Goal: Information Seeking & Learning: Learn about a topic

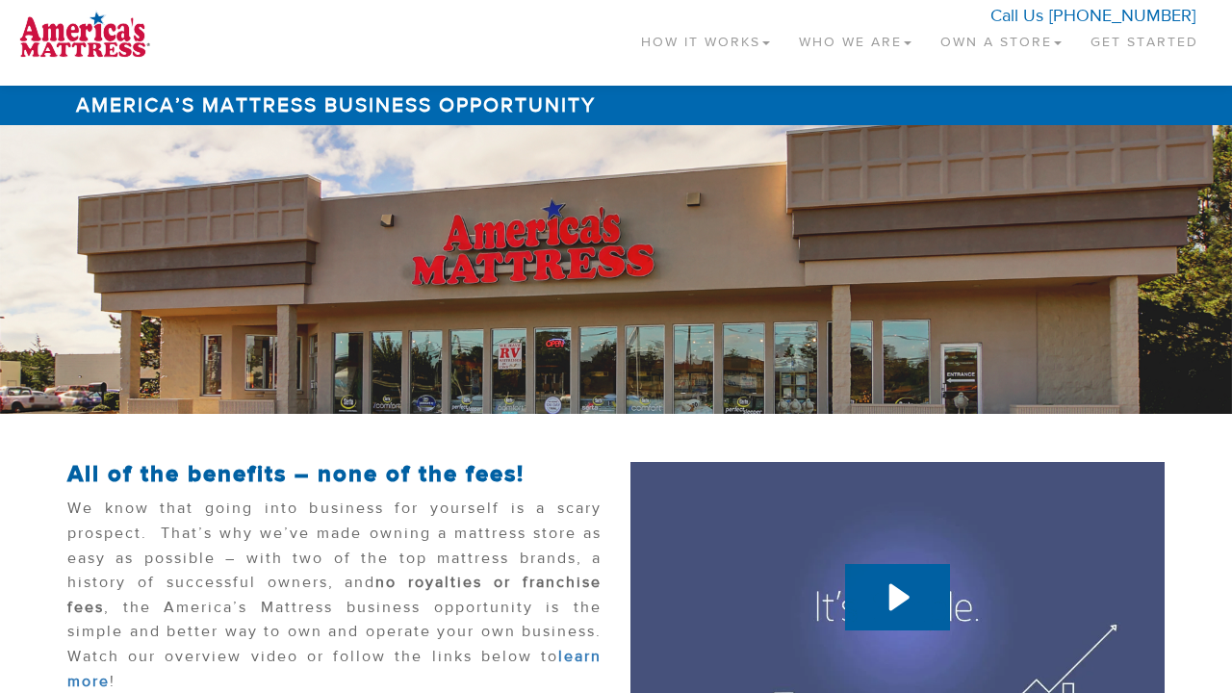
scroll to position [397, 0]
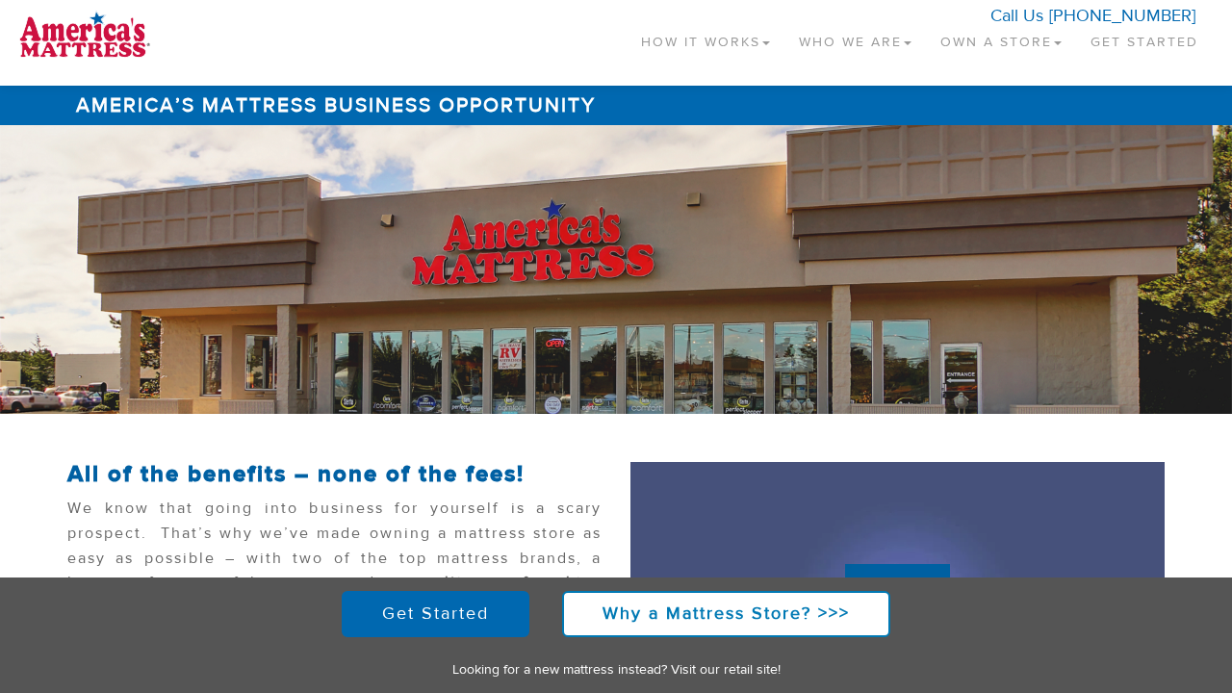
scroll to position [397, 0]
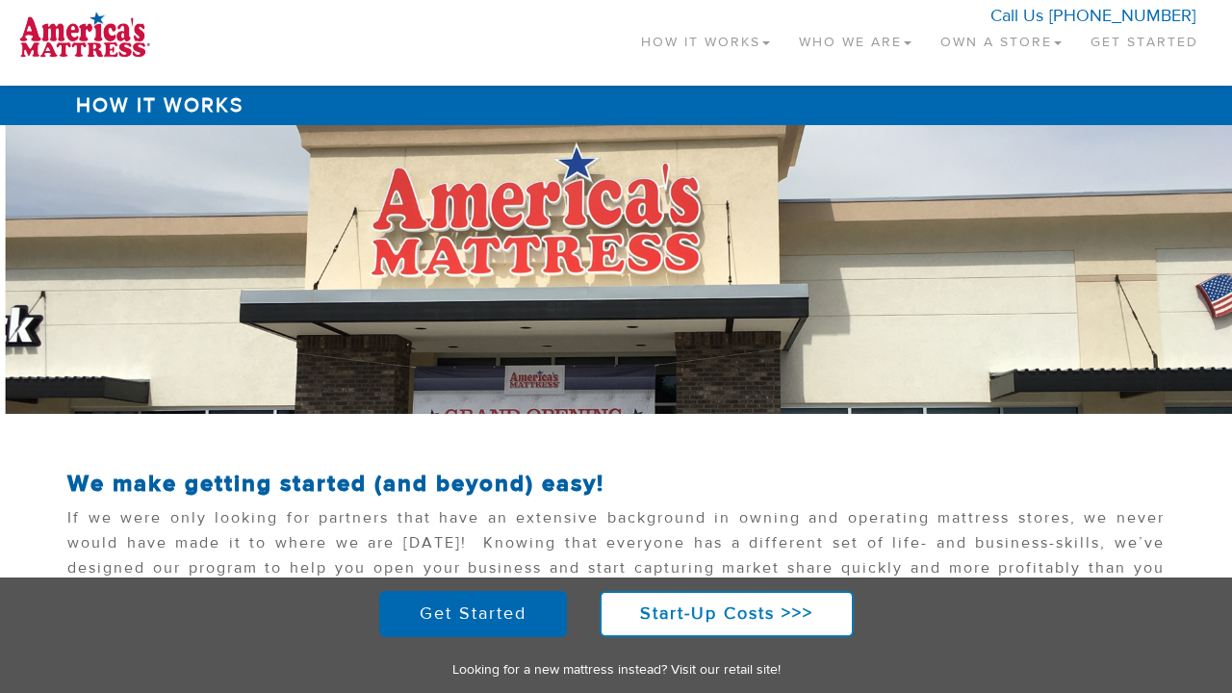
scroll to position [1971, 0]
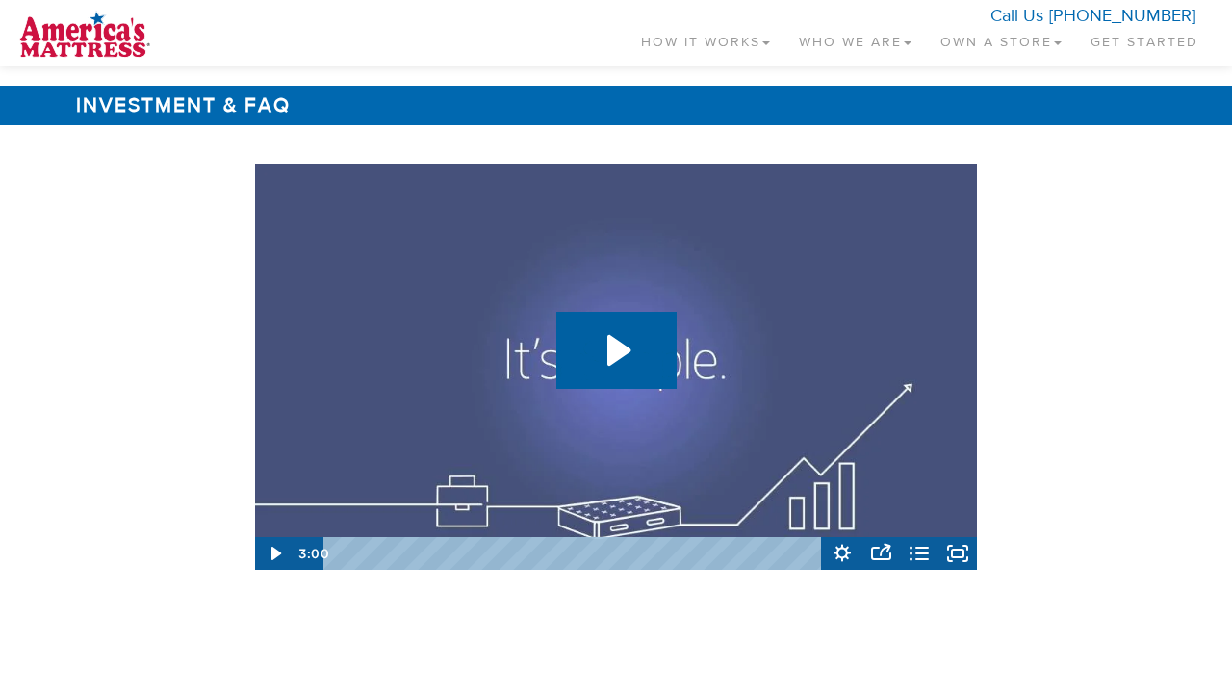
scroll to position [2882, 0]
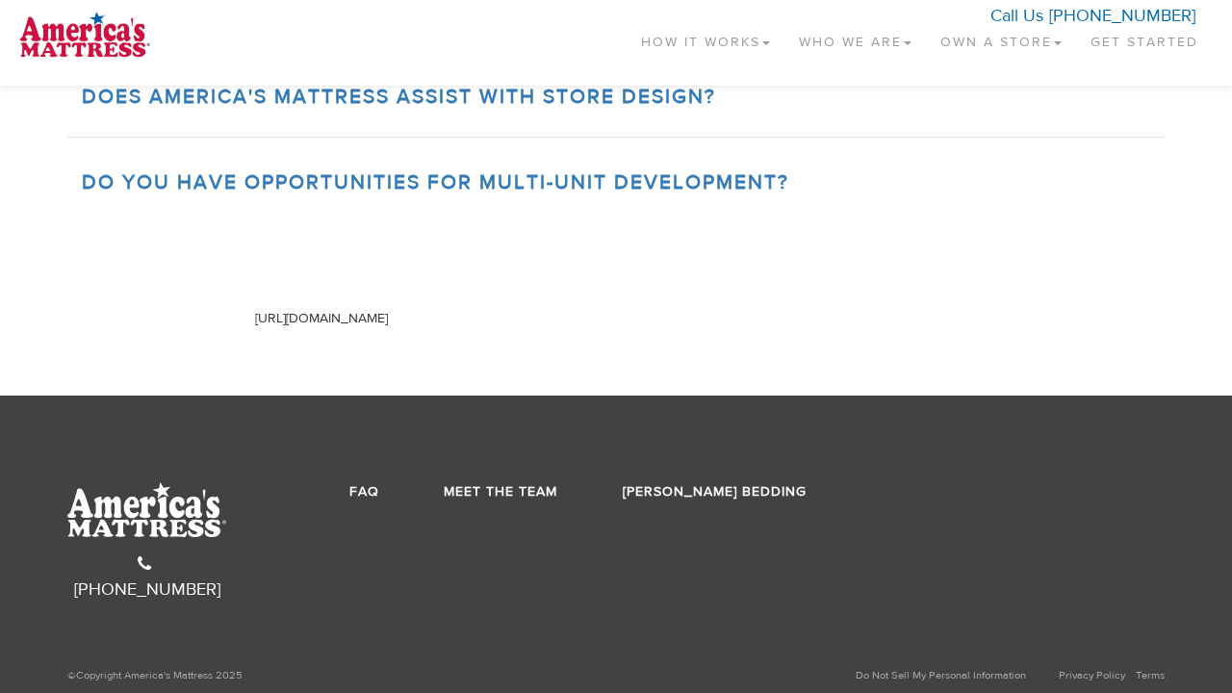
scroll to position [2881, 0]
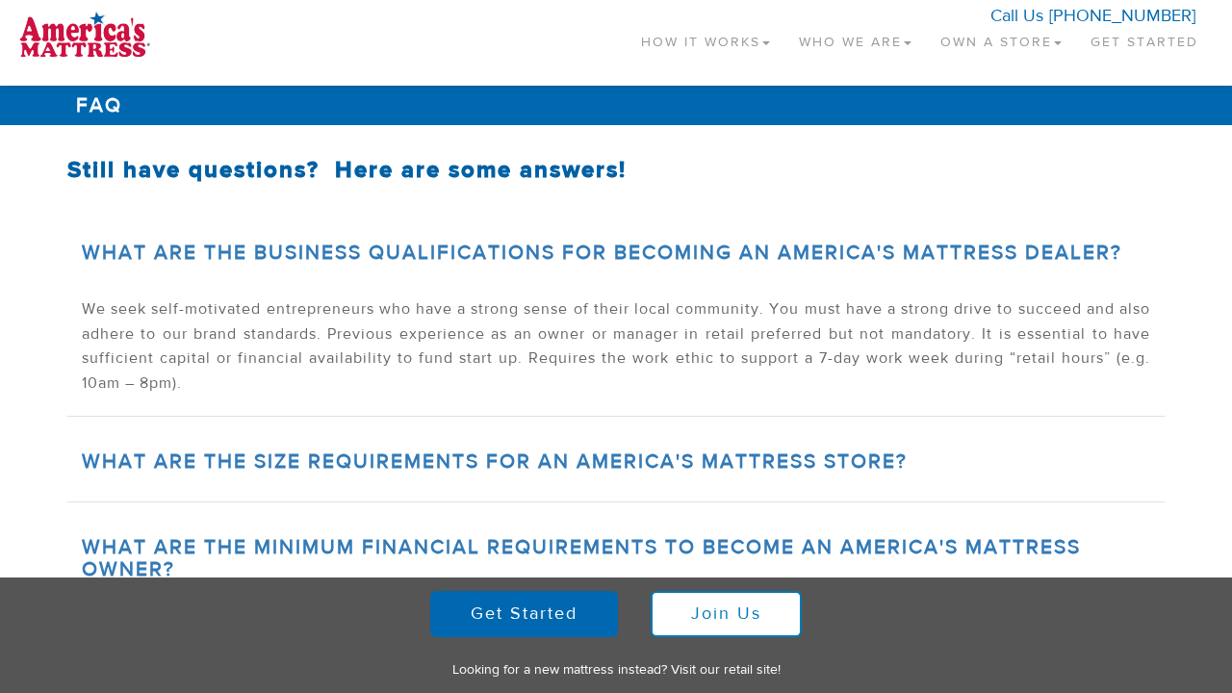
scroll to position [949, 0]
